Goal: Task Accomplishment & Management: Complete application form

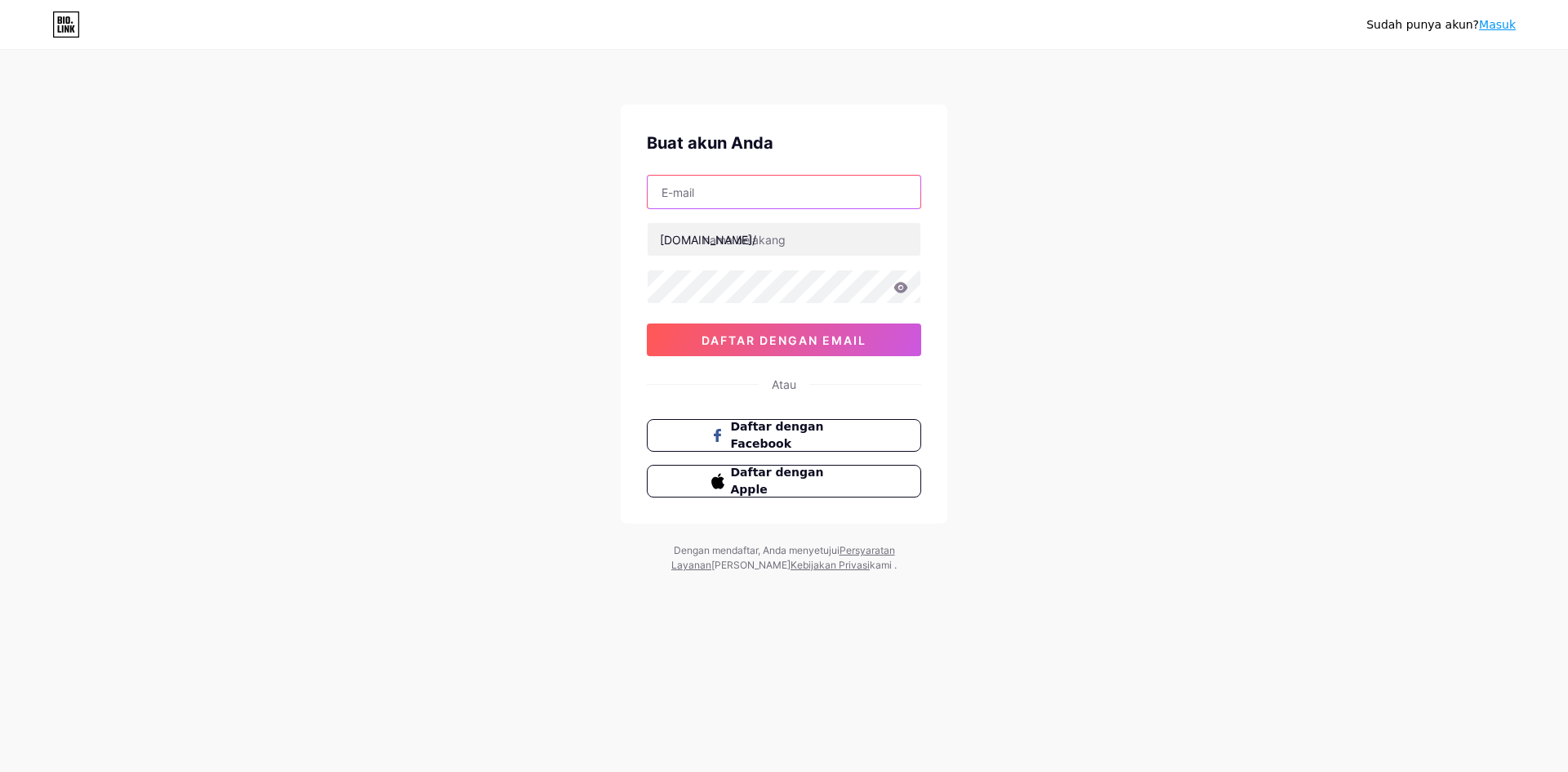
click at [777, 188] on input "text" at bounding box center [784, 192] width 273 height 32
click at [743, 195] on input "biudamerdi" at bounding box center [784, 192] width 273 height 32
type input "[EMAIL_ADDRESS][DOMAIN_NAME]"
click at [765, 245] on input "text" at bounding box center [784, 239] width 273 height 32
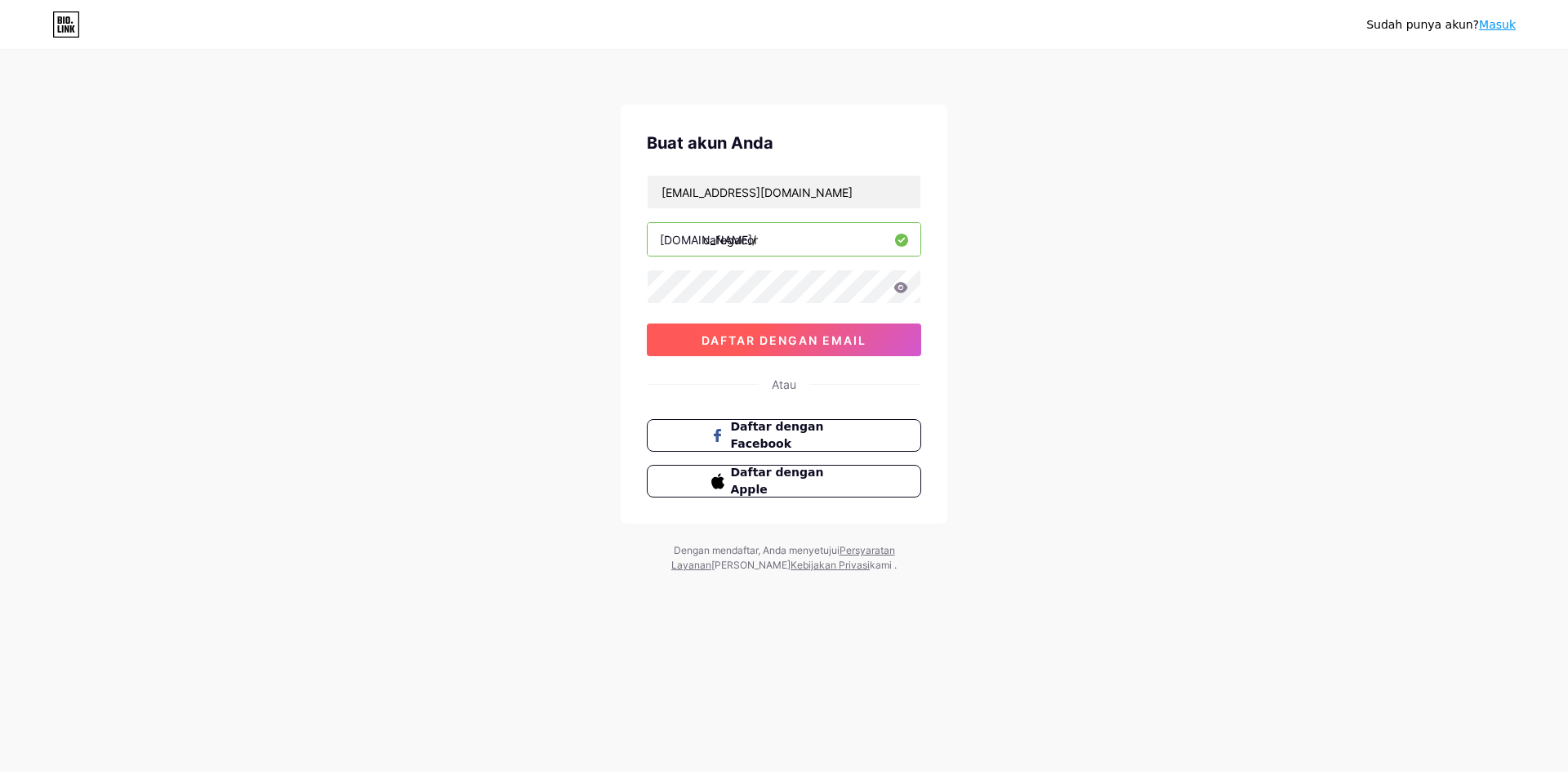
click at [796, 343] on font "daftar dengan email" at bounding box center [784, 340] width 165 height 14
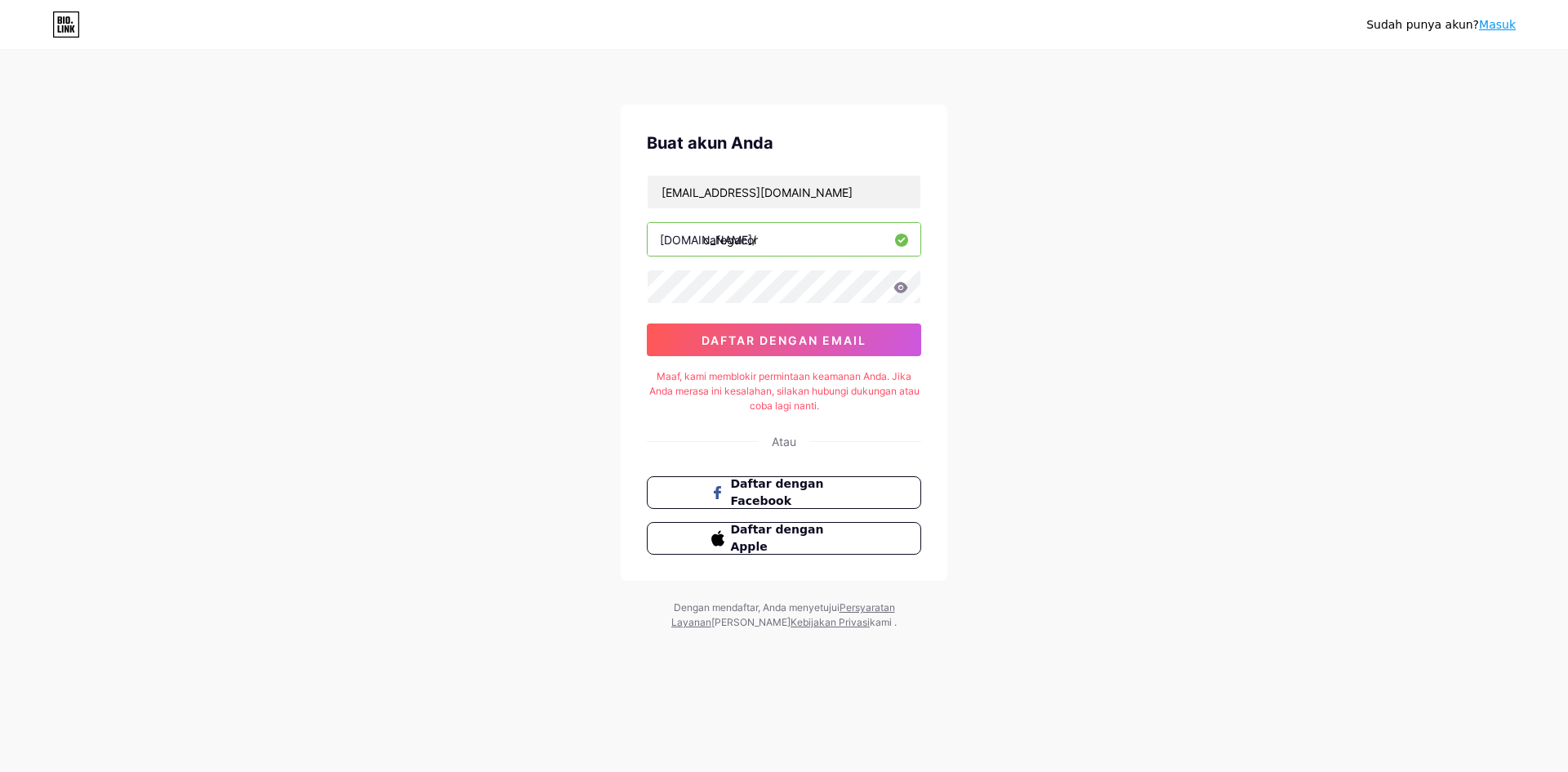
click at [822, 246] on input "cafegacor" at bounding box center [784, 239] width 273 height 32
click at [850, 329] on button "daftar dengan email" at bounding box center [784, 339] width 274 height 32
click at [808, 239] on input "cafegacor" at bounding box center [784, 239] width 273 height 32
type input "c"
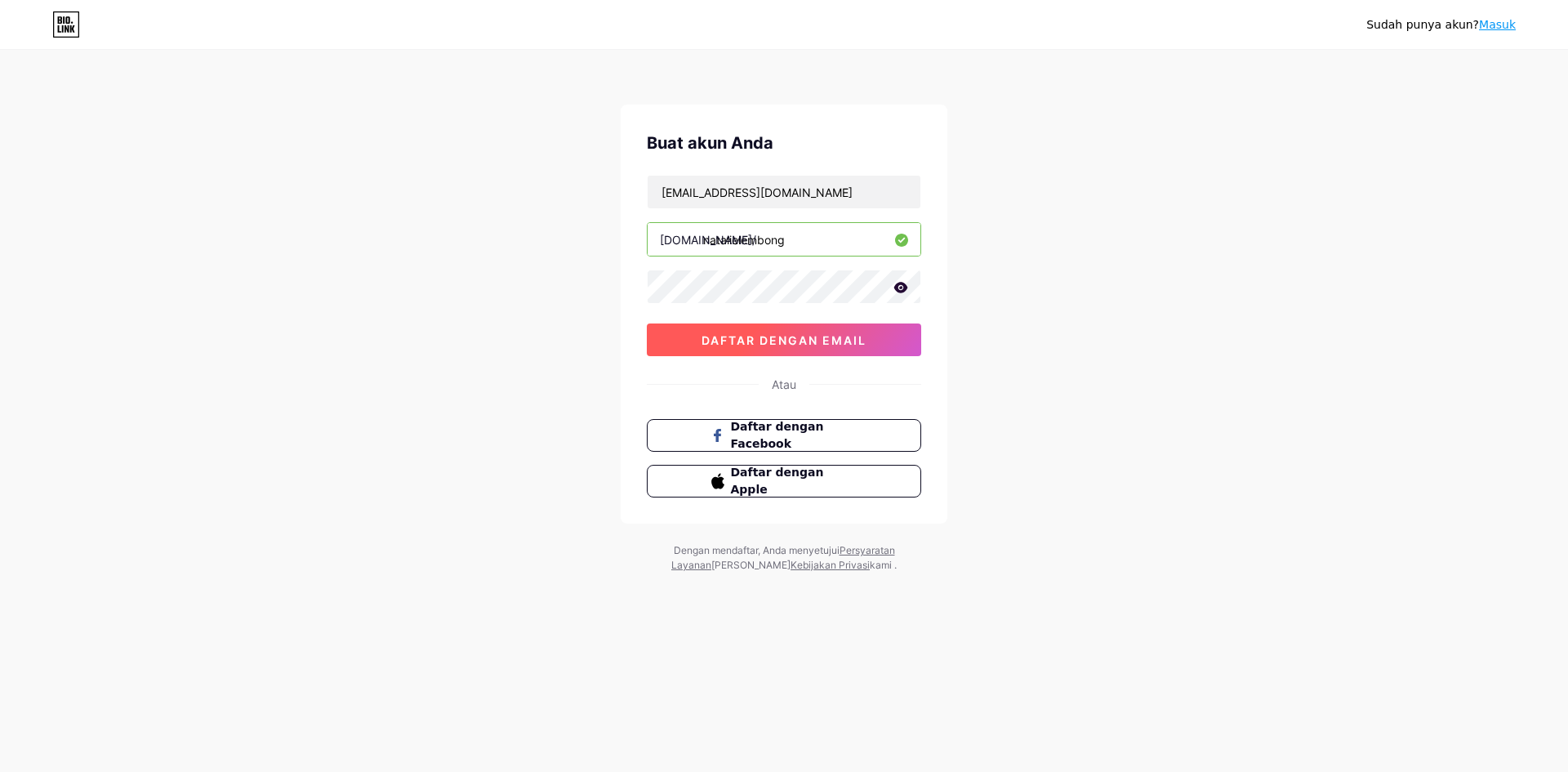
type input "natalielembong"
click at [788, 325] on button "daftar dengan email" at bounding box center [784, 339] width 274 height 32
